Goal: Navigation & Orientation: Find specific page/section

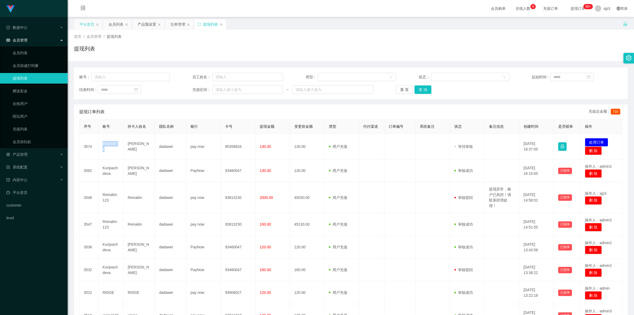
click at [85, 27] on div "平台首页" at bounding box center [86, 24] width 15 height 10
